Goal: Check status: Check status

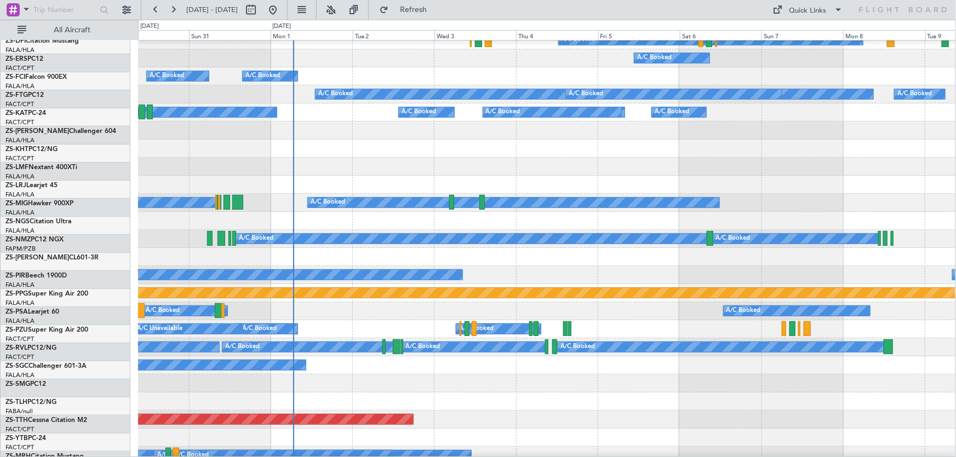
scroll to position [299, 0]
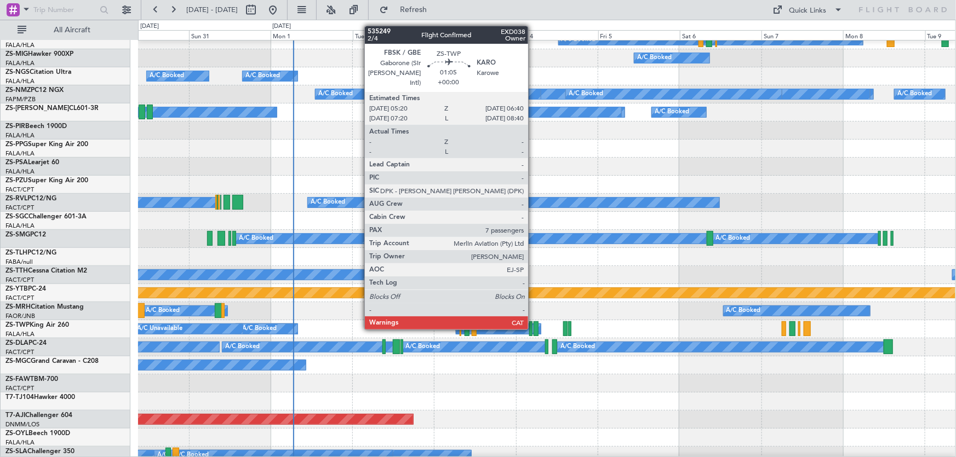
click at [534, 329] on div at bounding box center [536, 329] width 5 height 15
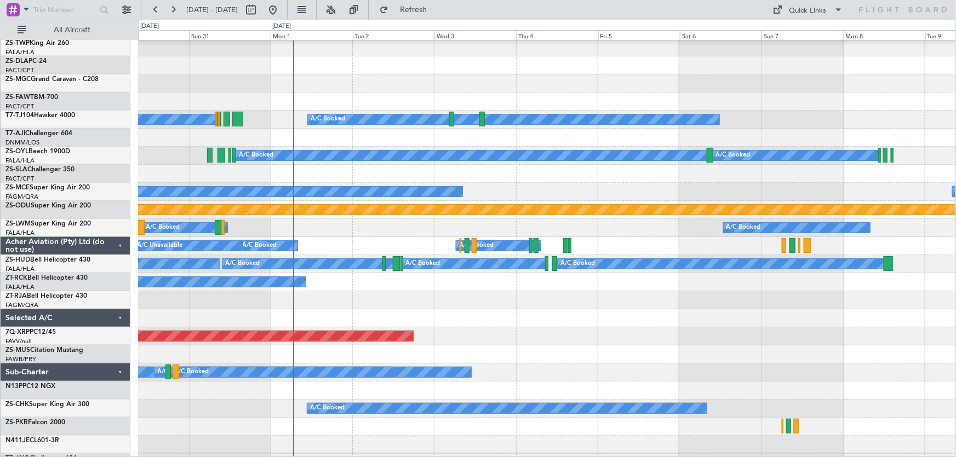
scroll to position [332, 0]
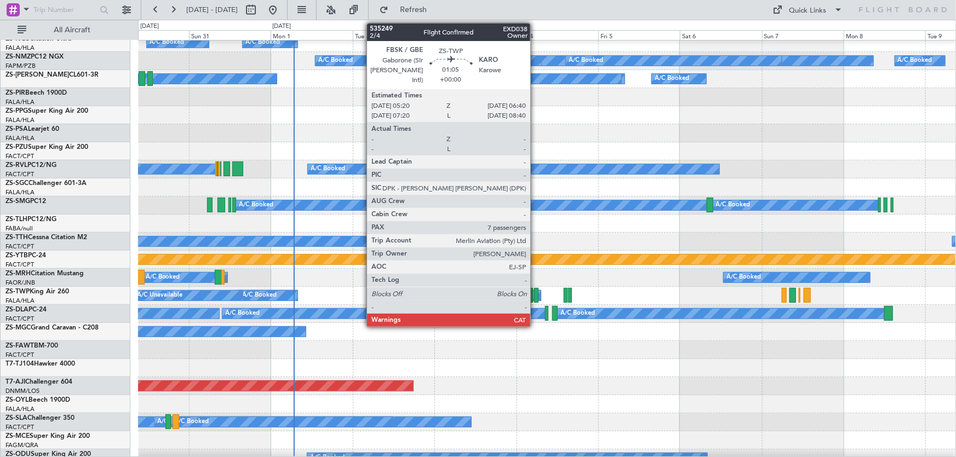
click at [535, 293] on div at bounding box center [536, 295] width 5 height 15
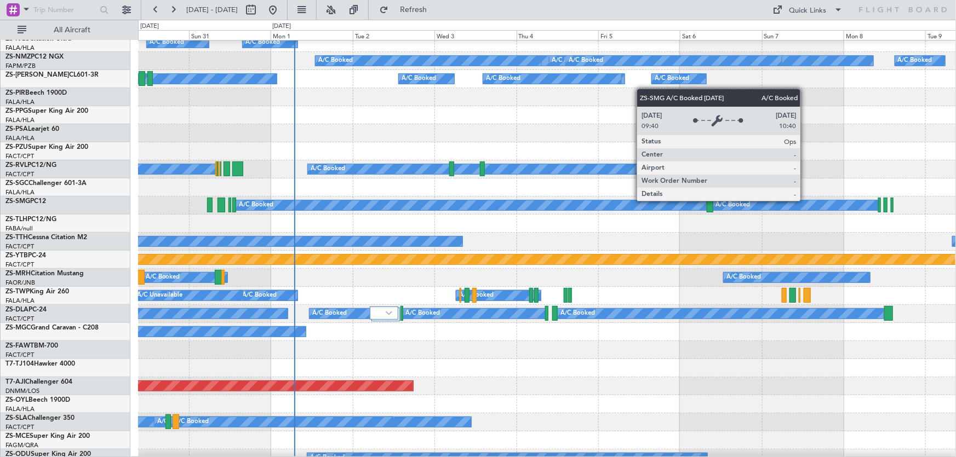
click at [474, 215] on div "A/C Booked A/C Booked" at bounding box center [547, 206] width 818 height 18
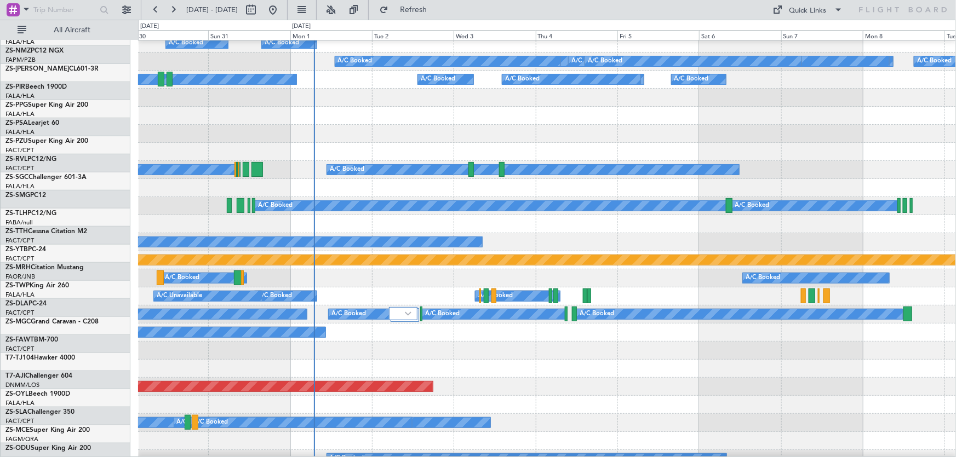
scroll to position [331, 0]
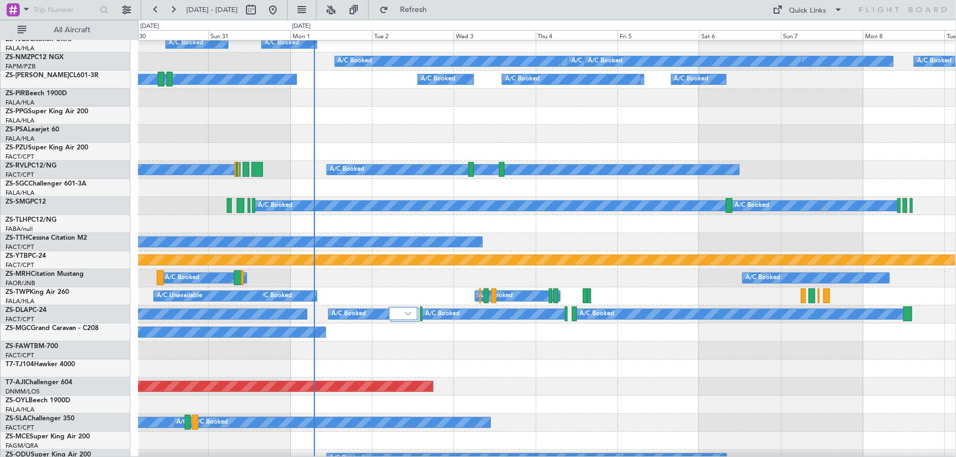
click at [577, 363] on div at bounding box center [547, 369] width 818 height 18
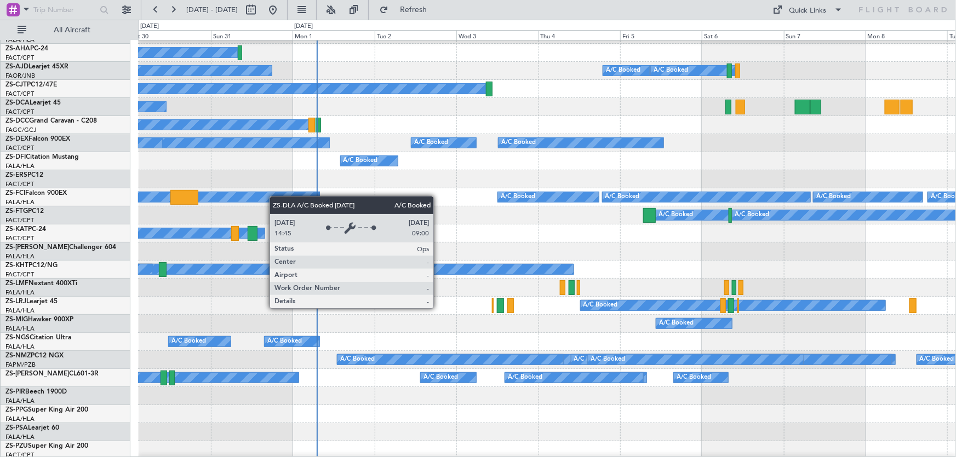
scroll to position [0, 0]
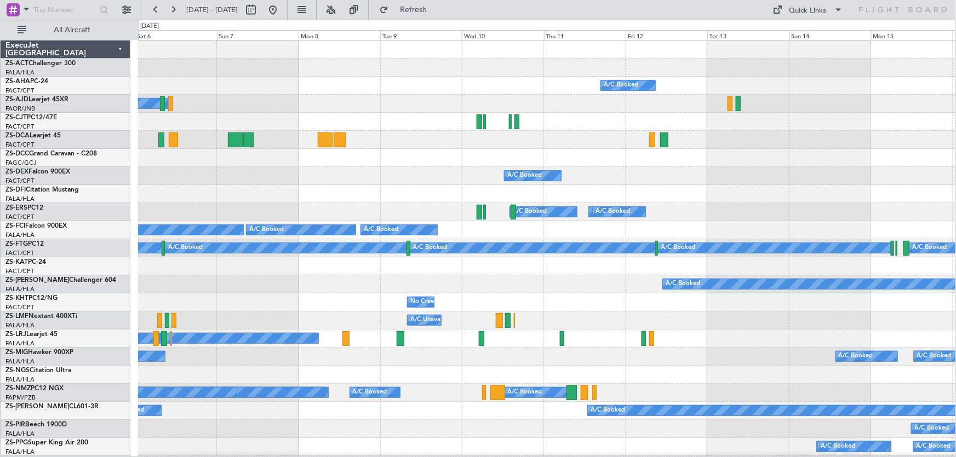
click at [0, 301] on html "[DATE] - [DATE] Refresh Quick Links All Aircraft A/C Booked A/C Booked A/C Book…" at bounding box center [478, 228] width 956 height 457
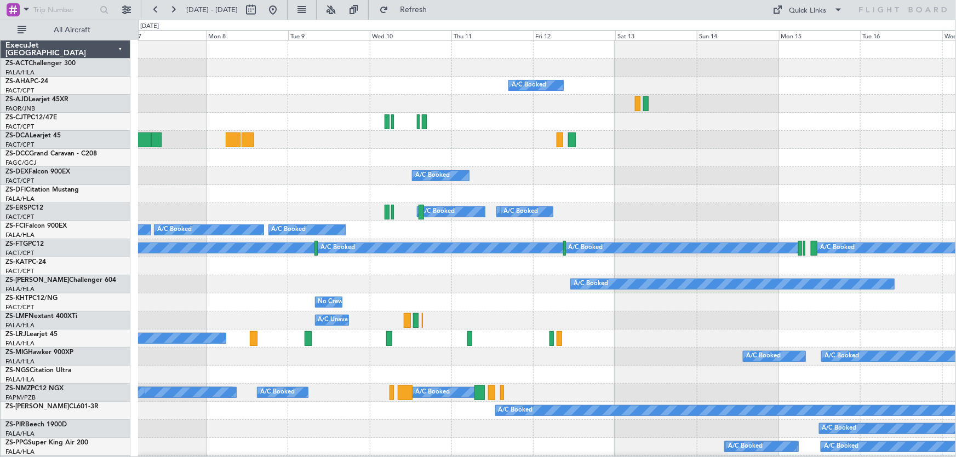
click at [676, 327] on div "A/C Unavailable A/C Booked" at bounding box center [546, 321] width 817 height 18
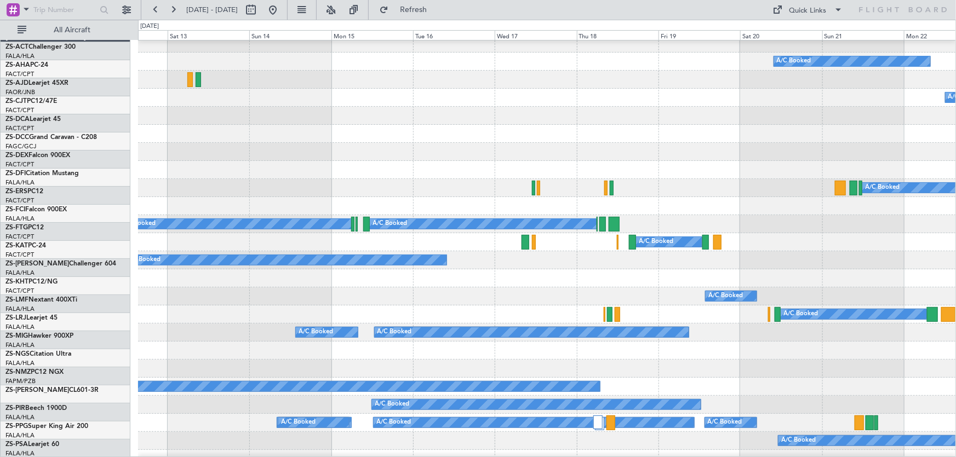
click at [218, 293] on div "A/C Booked" at bounding box center [547, 297] width 818 height 18
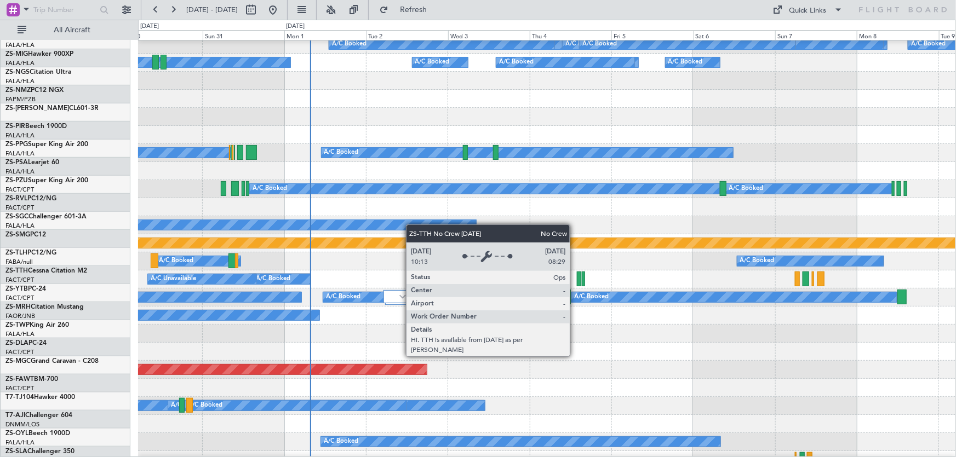
scroll to position [348, 0]
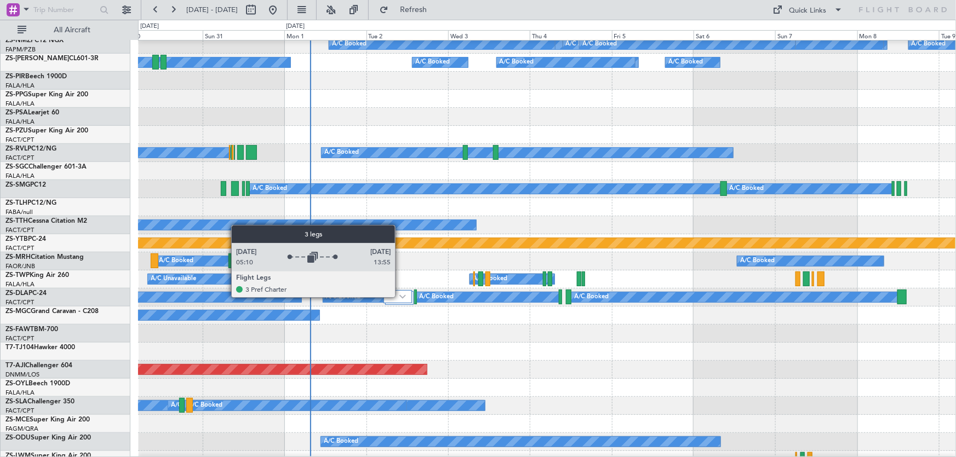
click at [400, 297] on img at bounding box center [402, 297] width 7 height 4
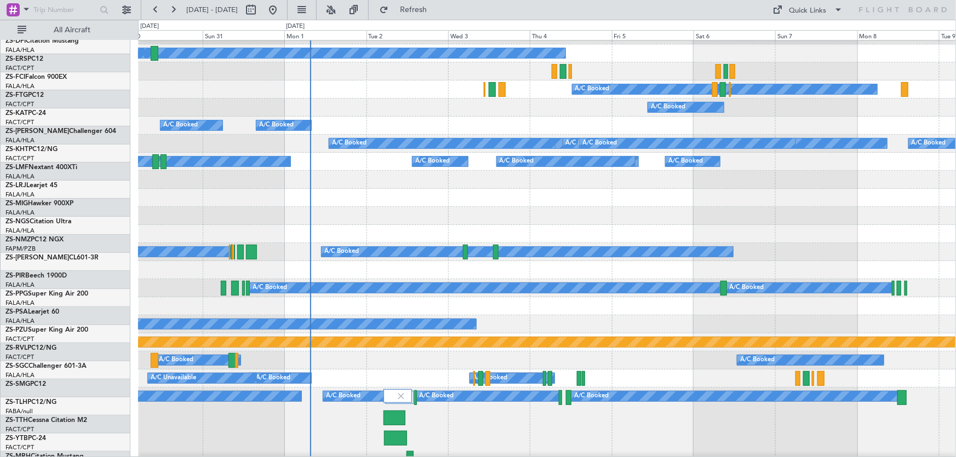
scroll to position [299, 0]
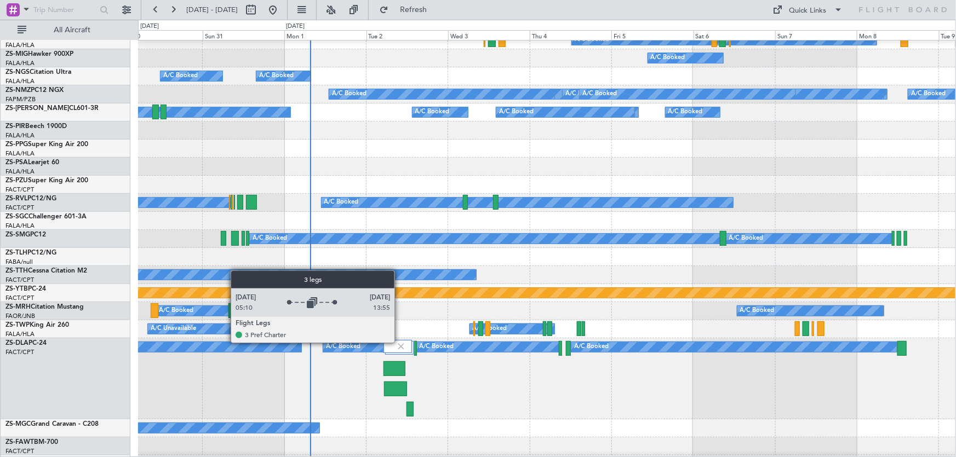
click at [399, 342] on img at bounding box center [401, 347] width 10 height 10
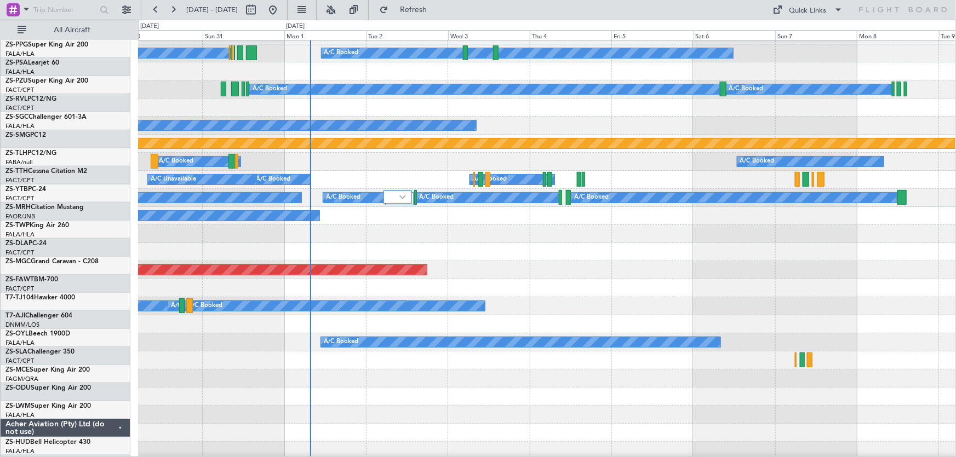
scroll to position [448, 0]
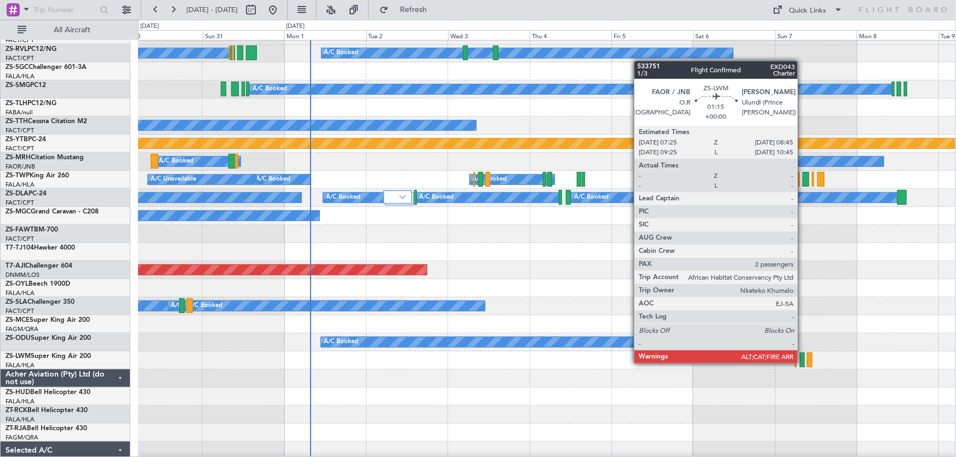
click at [803, 364] on div at bounding box center [802, 360] width 5 height 15
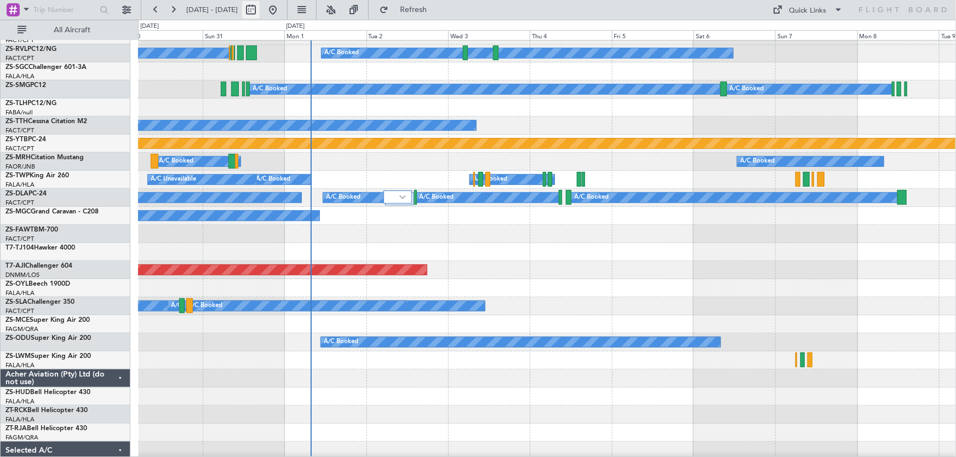
click at [260, 14] on button at bounding box center [251, 10] width 18 height 18
select select "8"
select select "2025"
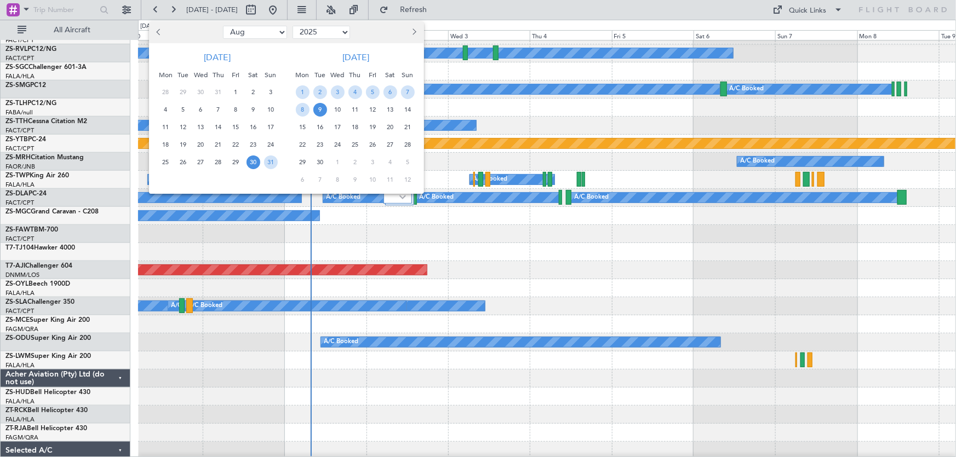
click at [413, 31] on button "Next month" at bounding box center [414, 33] width 12 height 18
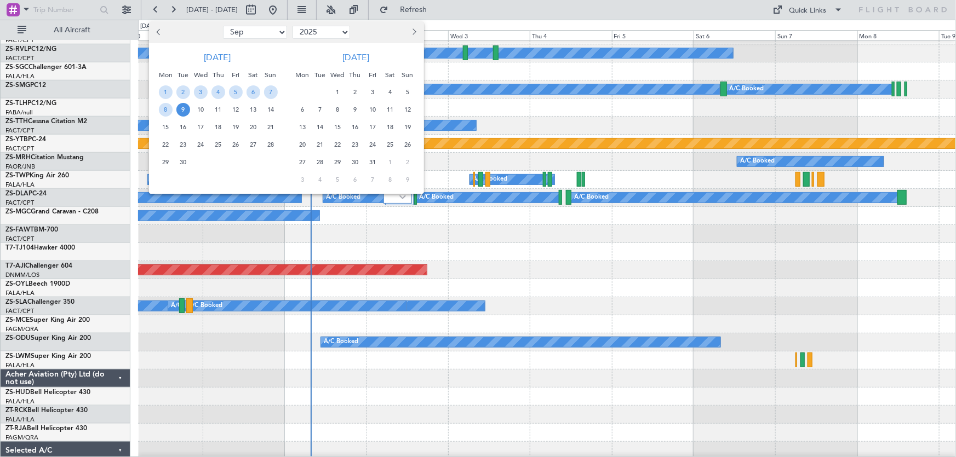
click at [357, 107] on span "9" at bounding box center [355, 110] width 14 height 14
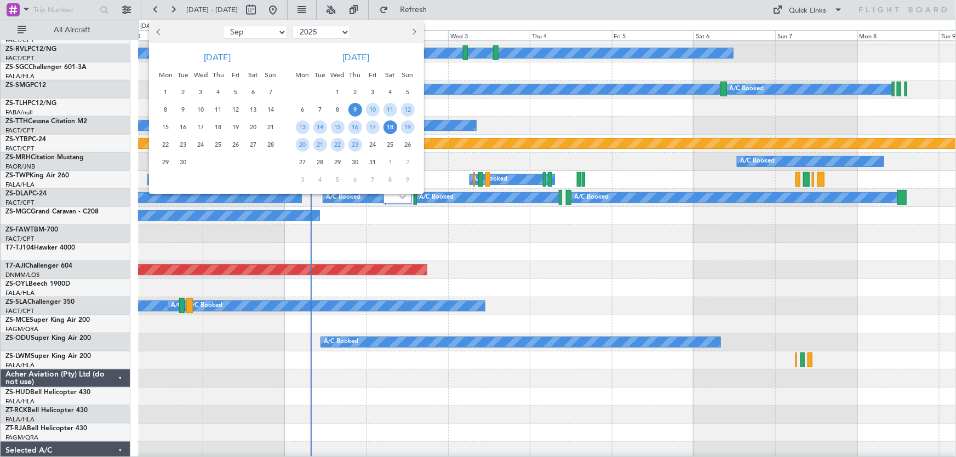
click at [389, 127] on span "18" at bounding box center [391, 128] width 14 height 14
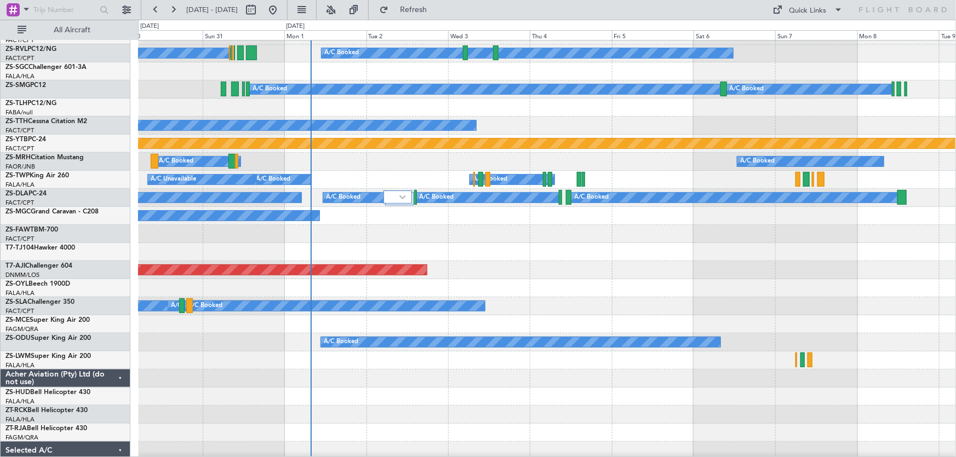
select select "10"
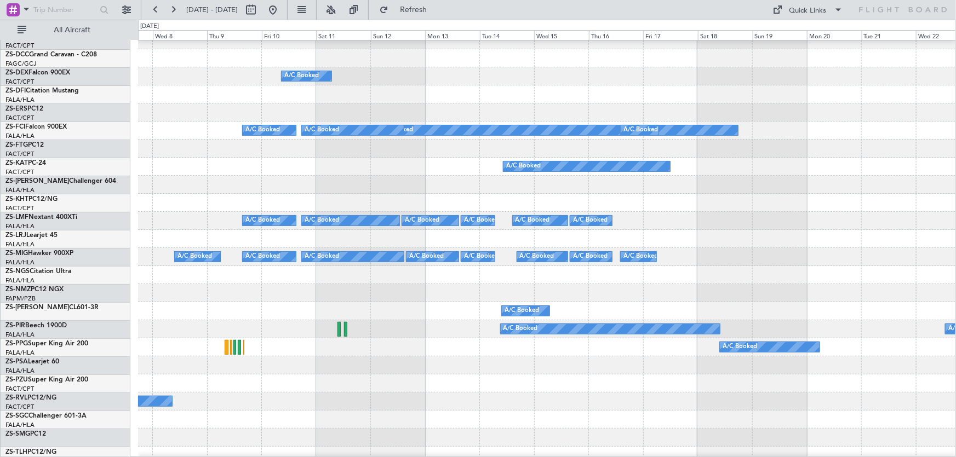
scroll to position [0, 0]
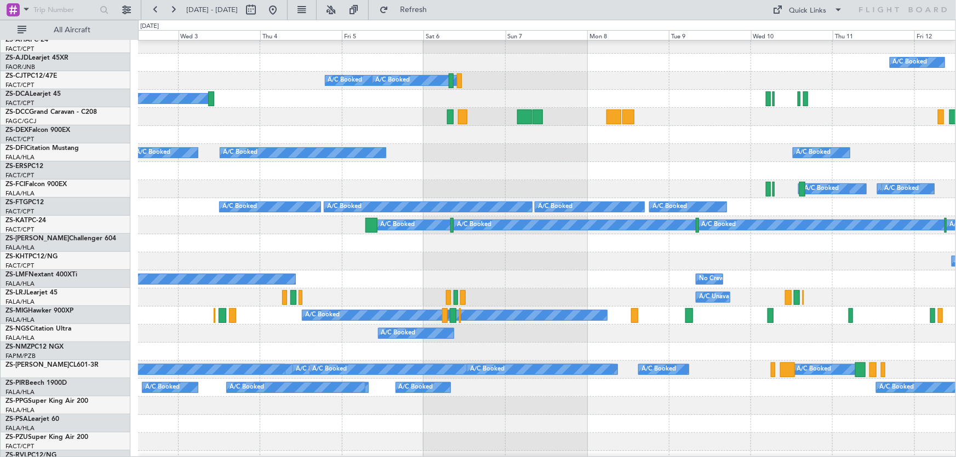
click at [249, 271] on div "A/C Unavailable No Crew" at bounding box center [546, 280] width 817 height 18
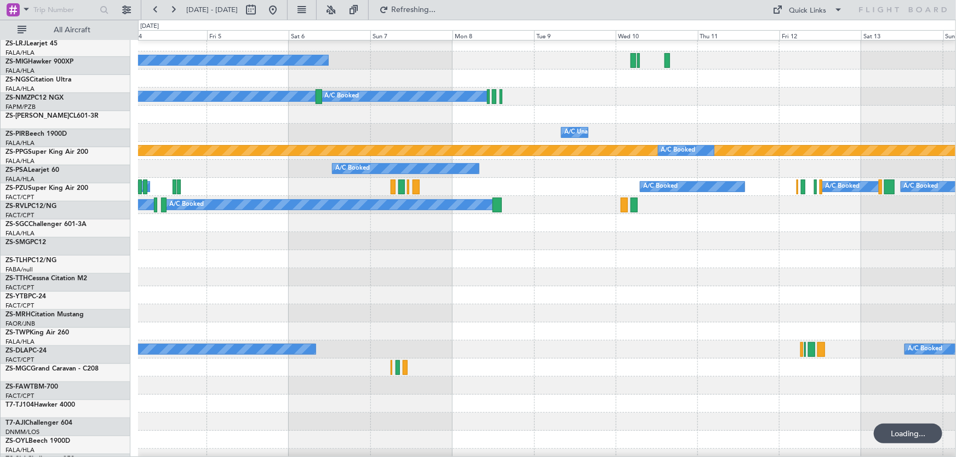
scroll to position [441, 0]
